Goal: Task Accomplishment & Management: Use online tool/utility

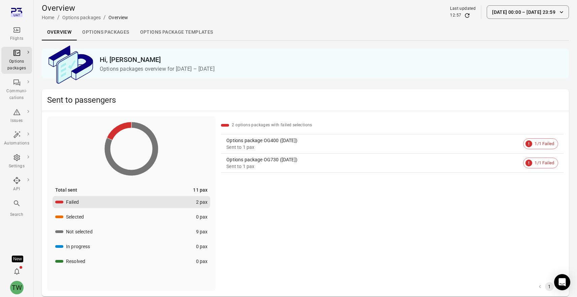
click at [16, 32] on icon "Main navigation" at bounding box center [16, 29] width 7 height 5
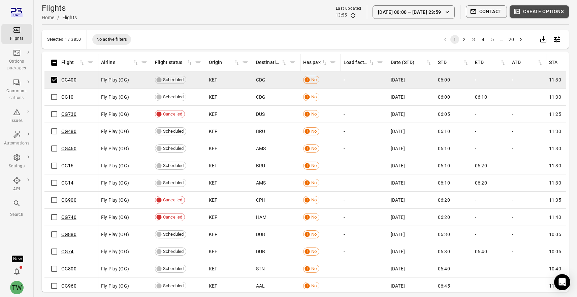
click at [529, 12] on button "Create options" at bounding box center [538, 11] width 59 height 12
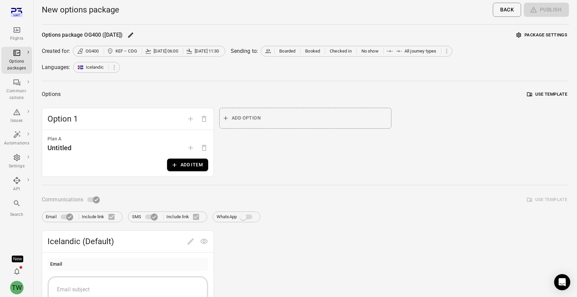
click at [208, 88] on div "Options package OG400 ([DATE]) Package settings Created for: OG400 KEF – CDG [D…" at bounding box center [305, 262] width 527 height 465
click at [180, 165] on button "Add item" at bounding box center [187, 165] width 41 height 12
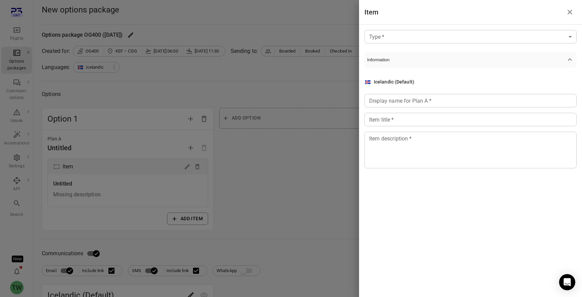
click at [432, 40] on body "Flights Options packages Communi-cations Issues Automations Settings API Search…" at bounding box center [291, 288] width 582 height 576
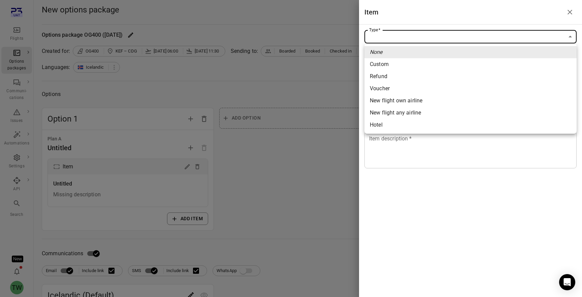
click at [415, 66] on span "Custom" at bounding box center [470, 64] width 201 height 8
type input "******"
